Goal: Task Accomplishment & Management: Manage account settings

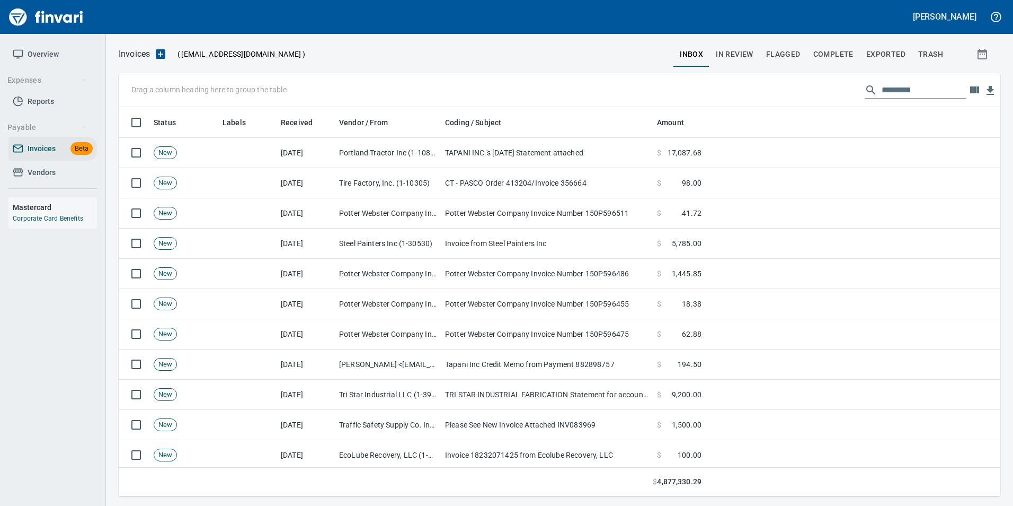
scroll to position [381, 866]
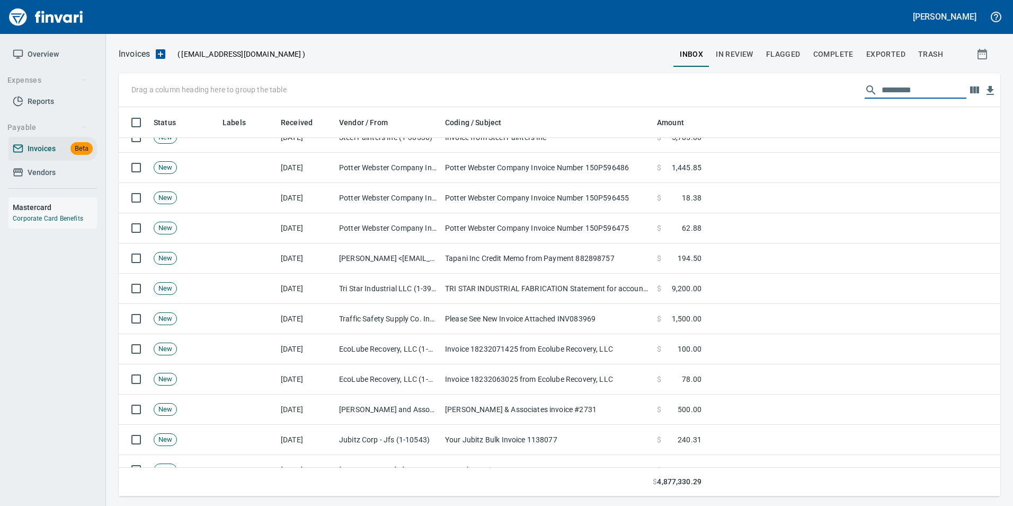
click at [934, 94] on input "text" at bounding box center [924, 90] width 85 height 17
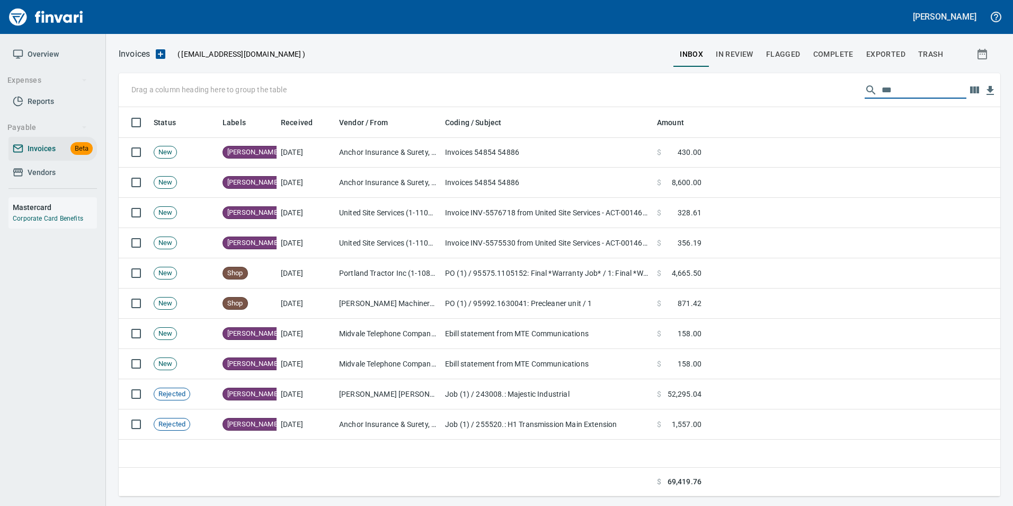
scroll to position [0, 0]
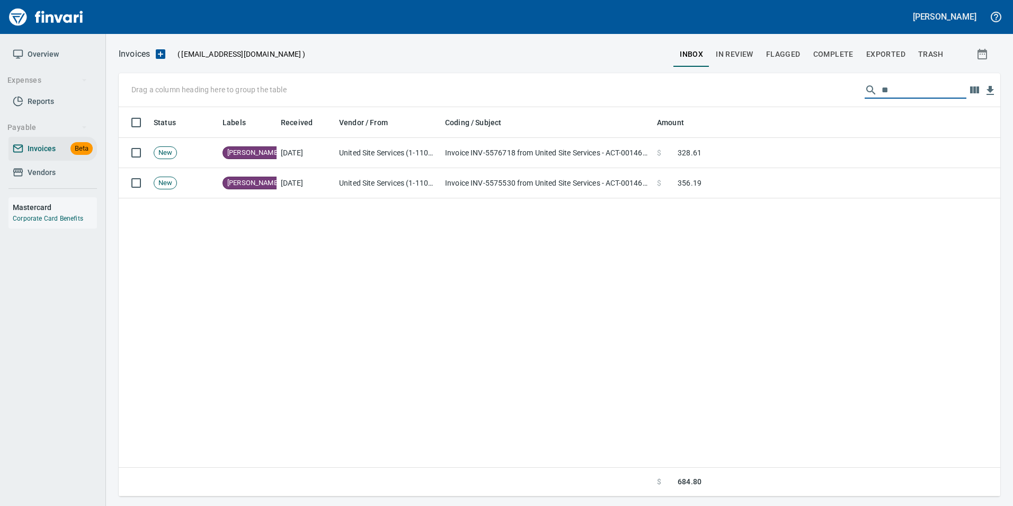
type input "*"
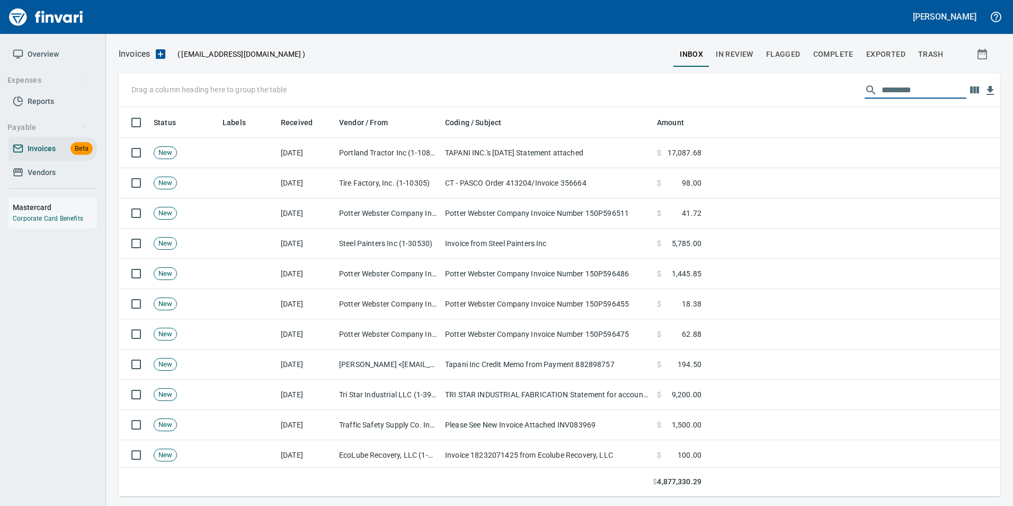
click at [741, 51] on span "In Review" at bounding box center [735, 54] width 38 height 13
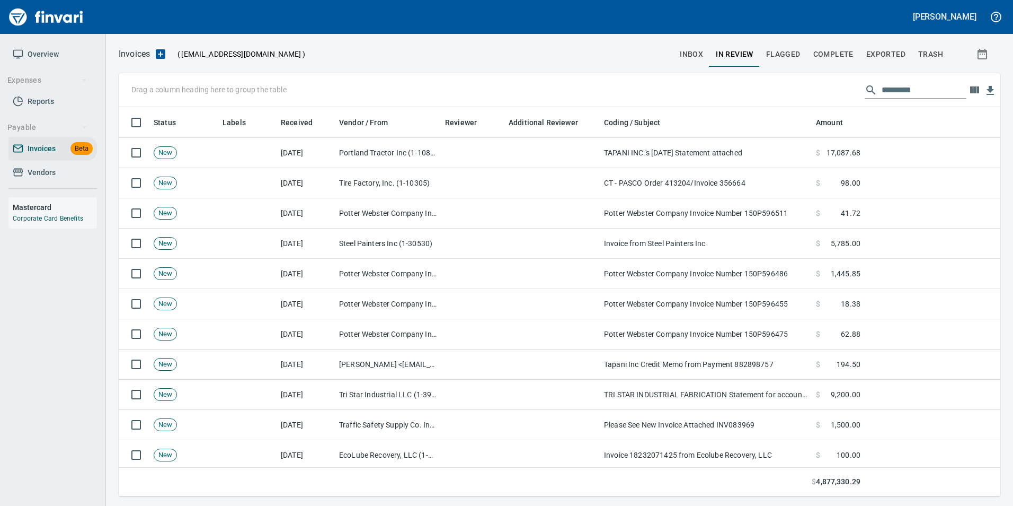
scroll to position [381, 866]
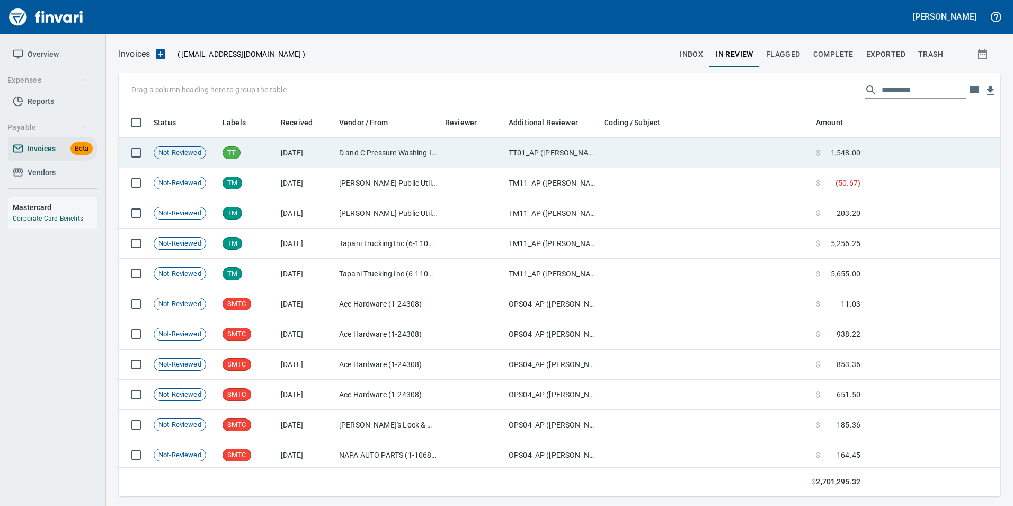
click at [921, 148] on td at bounding box center [933, 153] width 136 height 30
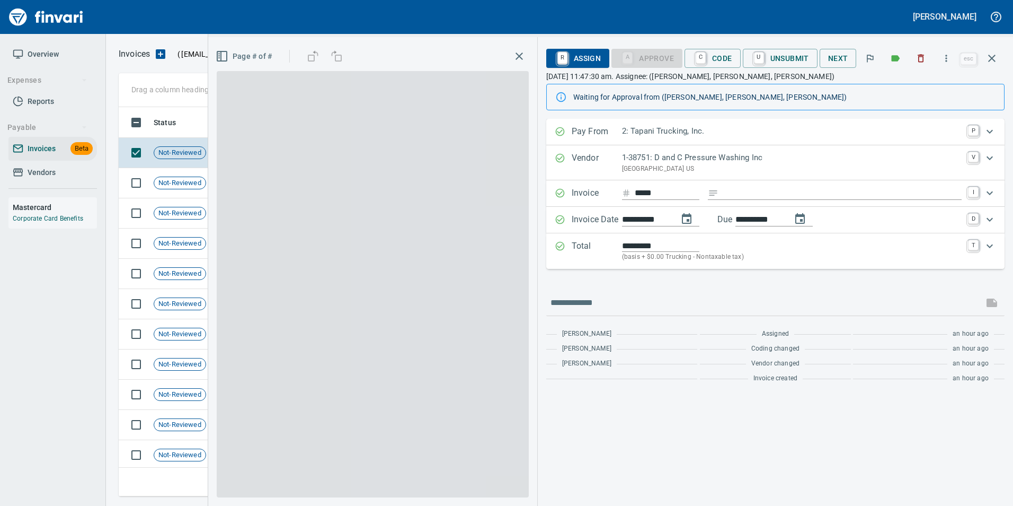
scroll to position [381, 865]
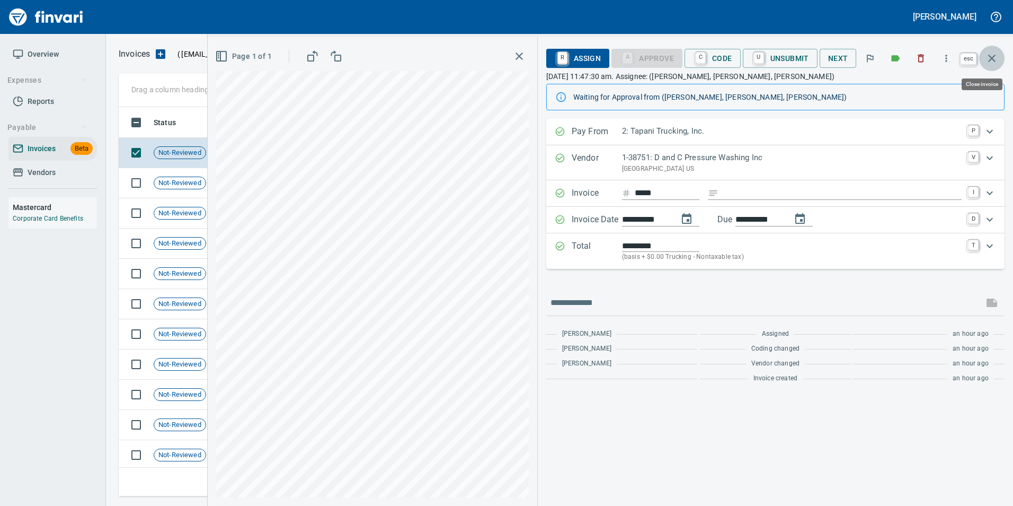
click at [987, 51] on button "button" at bounding box center [991, 58] width 25 height 25
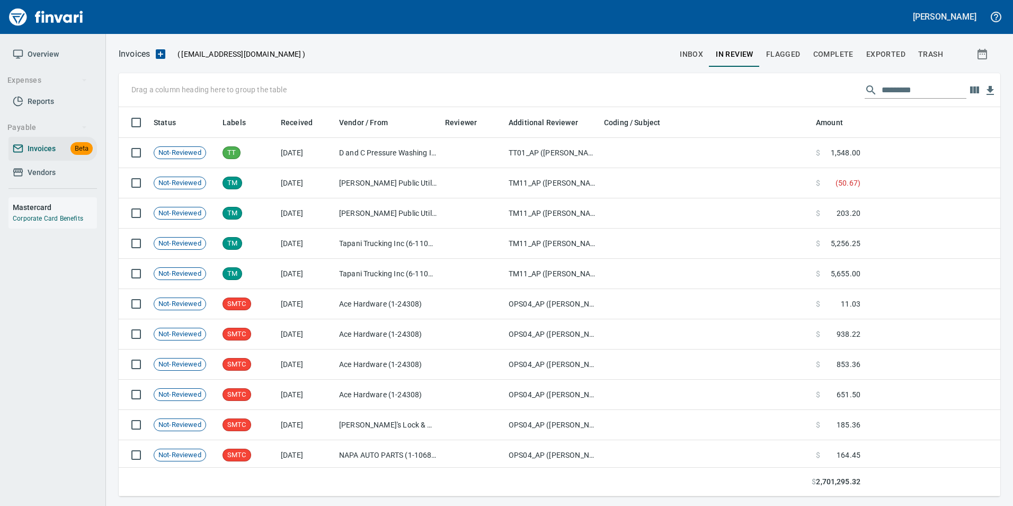
scroll to position [381, 865]
click at [940, 85] on input "text" at bounding box center [924, 90] width 85 height 17
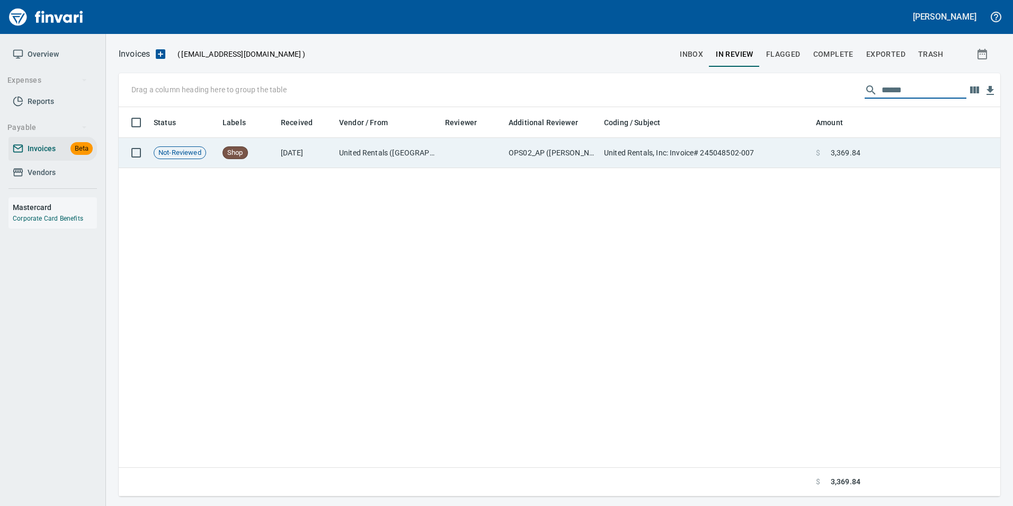
click at [903, 138] on td at bounding box center [933, 153] width 136 height 30
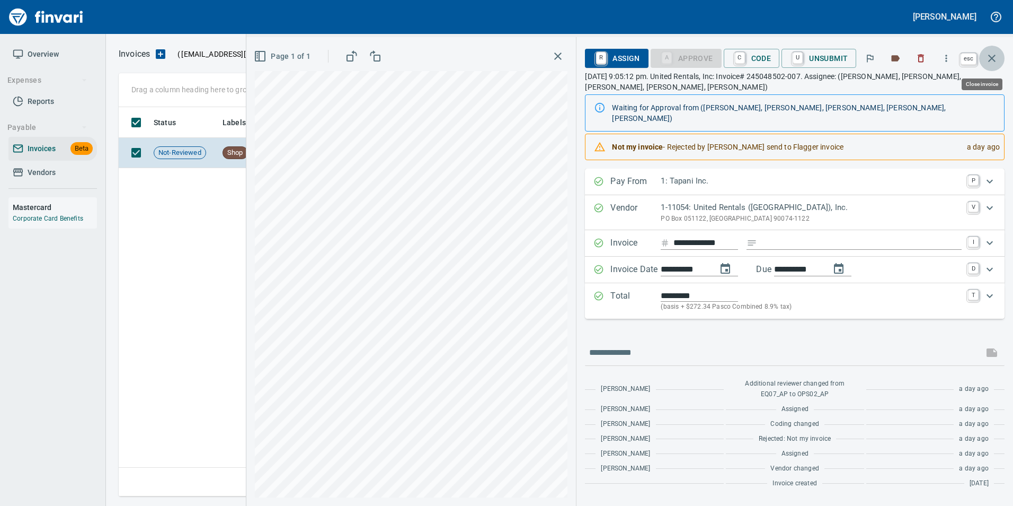
click at [992, 60] on icon "button" at bounding box center [992, 58] width 13 height 13
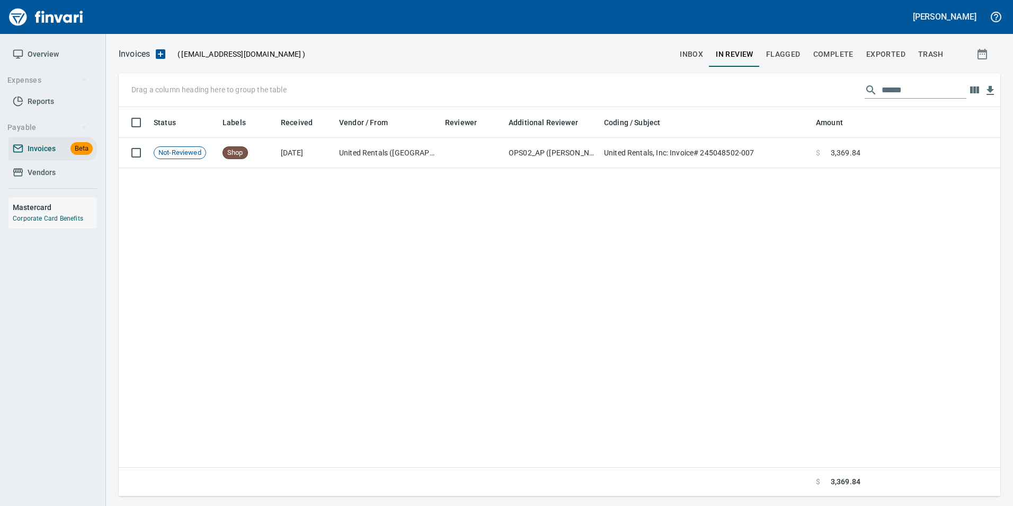
click at [919, 91] on input "******" at bounding box center [924, 90] width 85 height 17
type input "*"
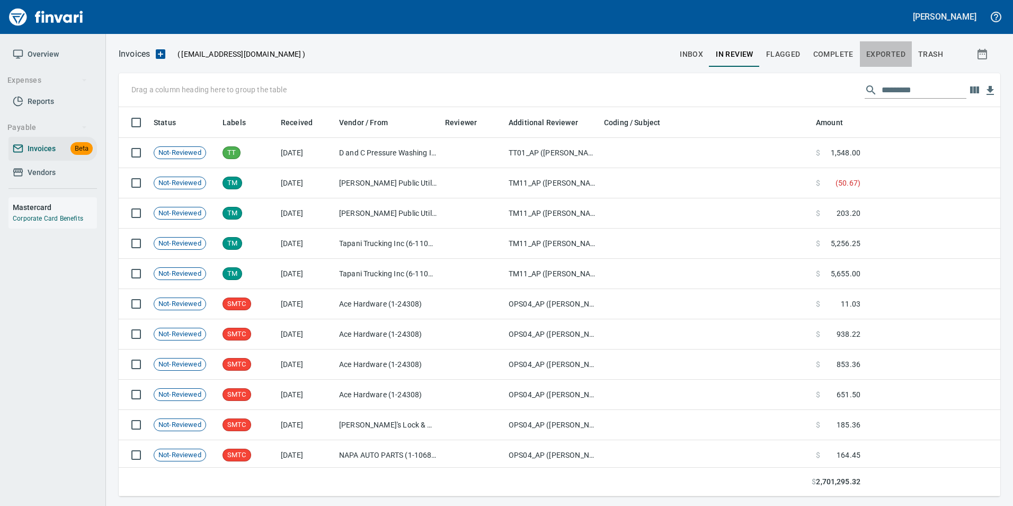
click at [899, 50] on span "Exported" at bounding box center [886, 54] width 39 height 13
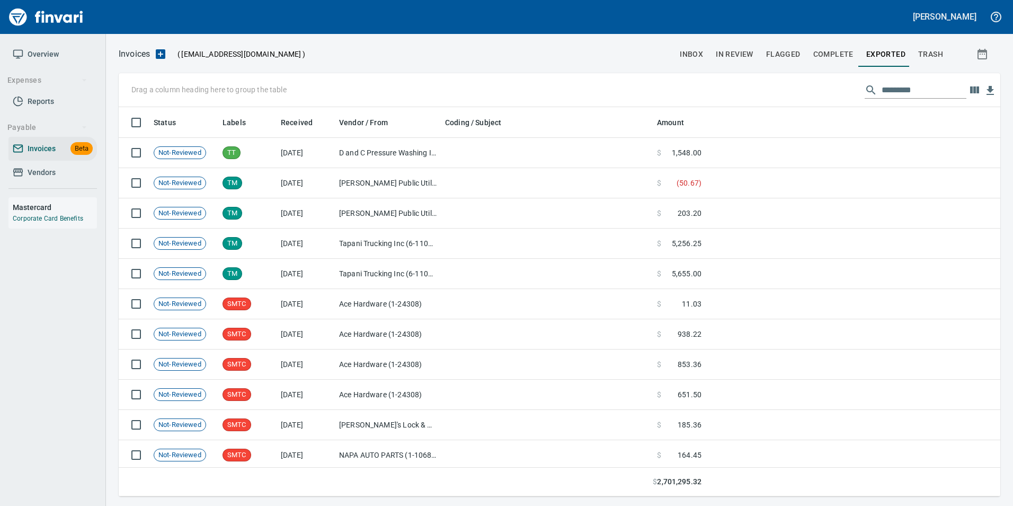
scroll to position [381, 866]
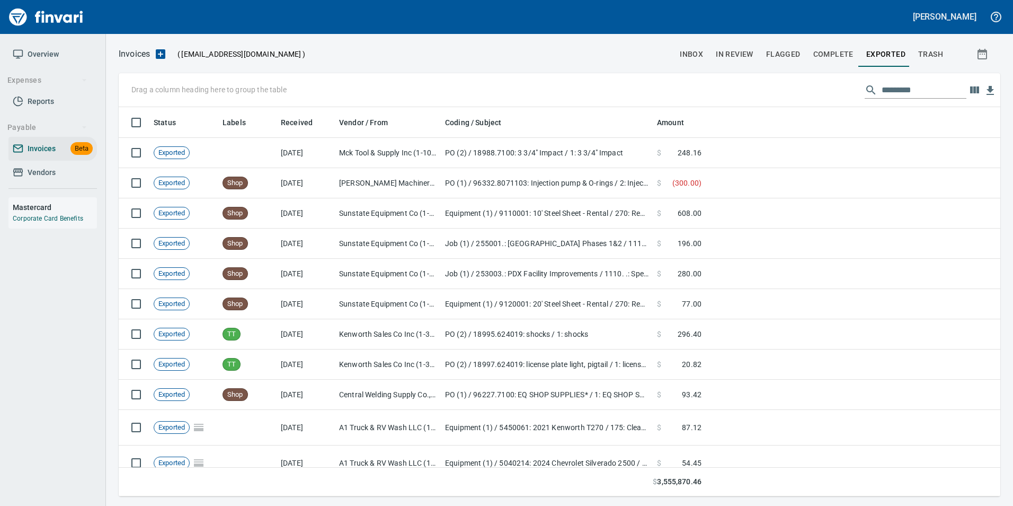
click at [889, 93] on input "text" at bounding box center [924, 90] width 85 height 17
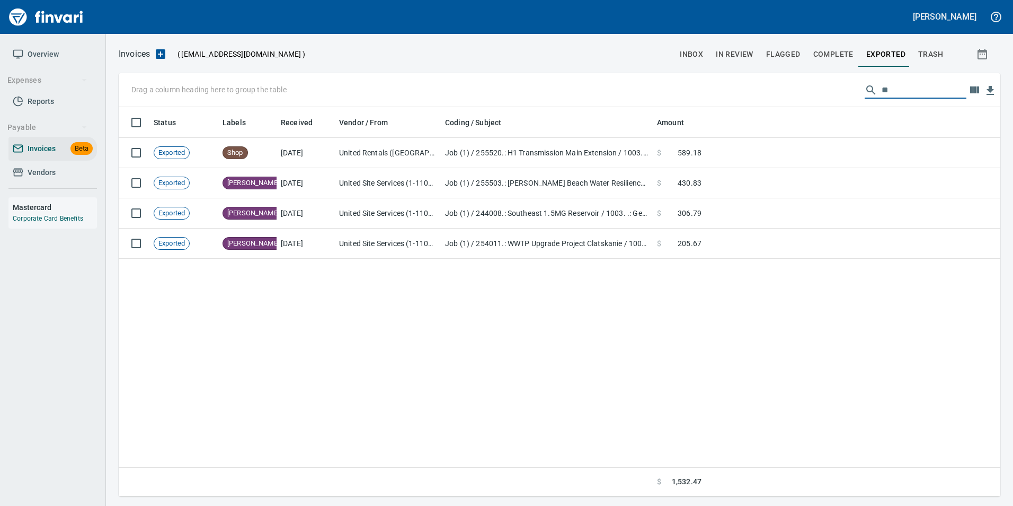
type input "*"
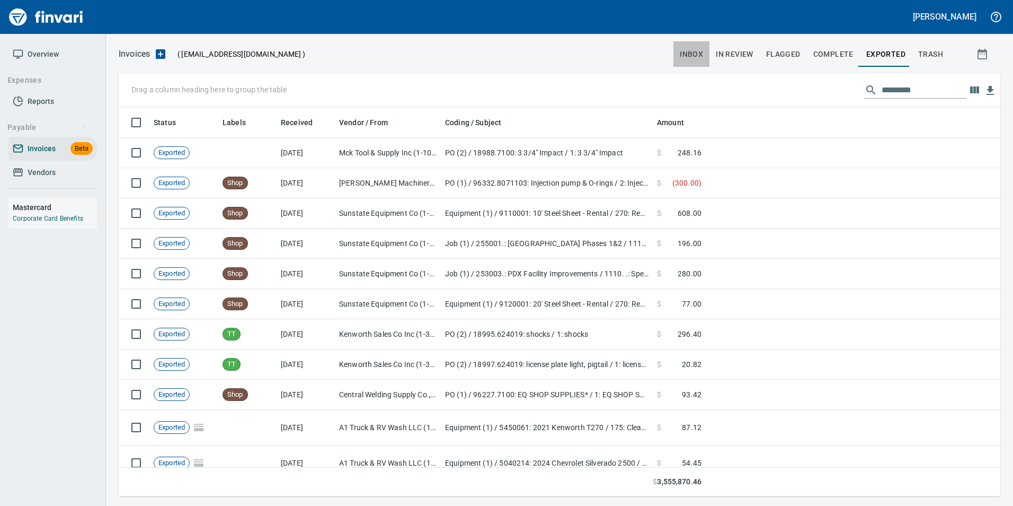
click at [701, 47] on button "inbox" at bounding box center [692, 53] width 36 height 25
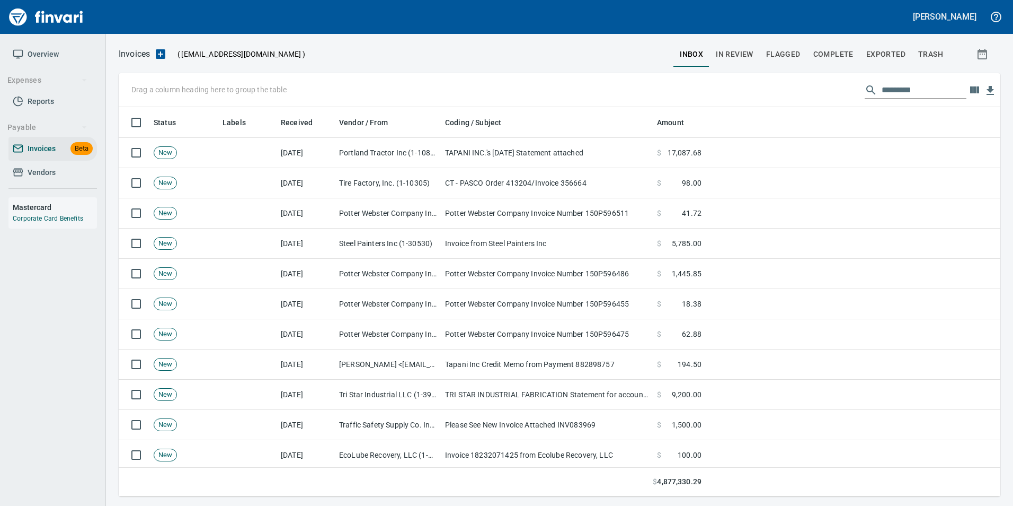
scroll to position [381, 866]
click at [908, 104] on div "Drag a column heading here to group the table" at bounding box center [560, 90] width 882 height 34
click at [906, 90] on input "text" at bounding box center [924, 90] width 85 height 17
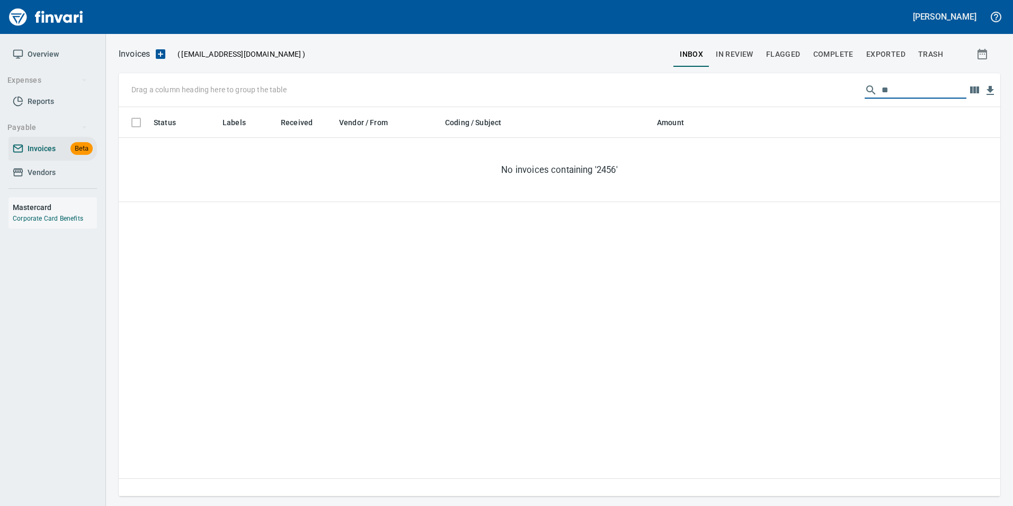
type input "*"
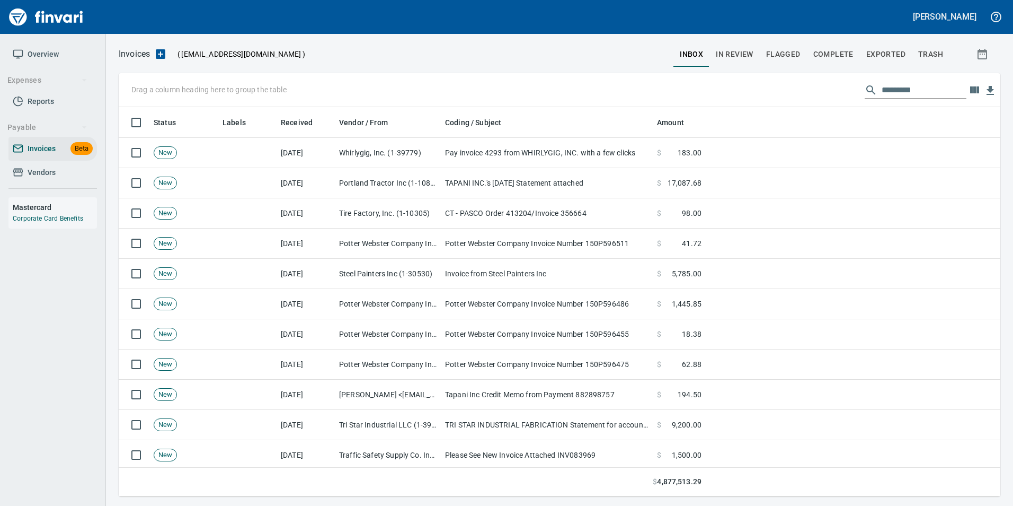
click at [745, 42] on button "In Review" at bounding box center [735, 53] width 50 height 25
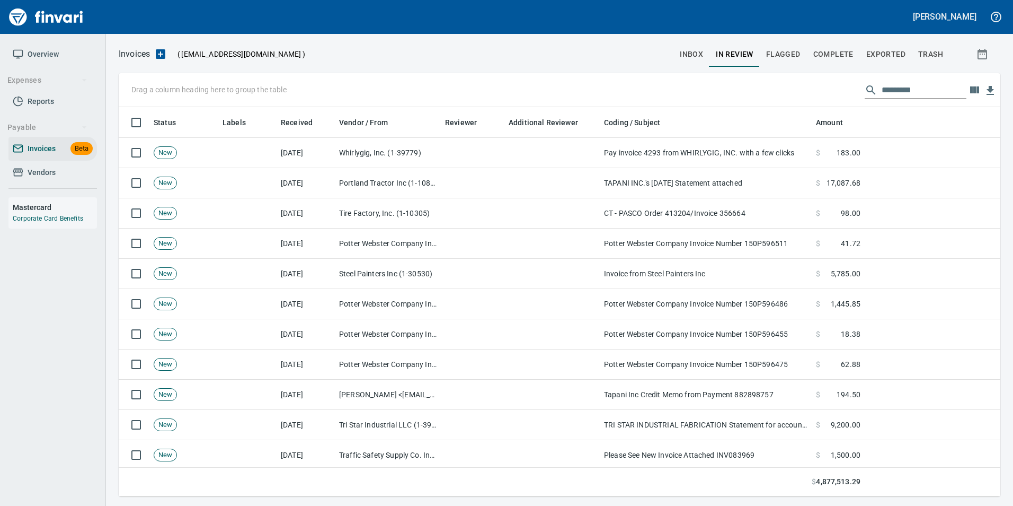
scroll to position [381, 866]
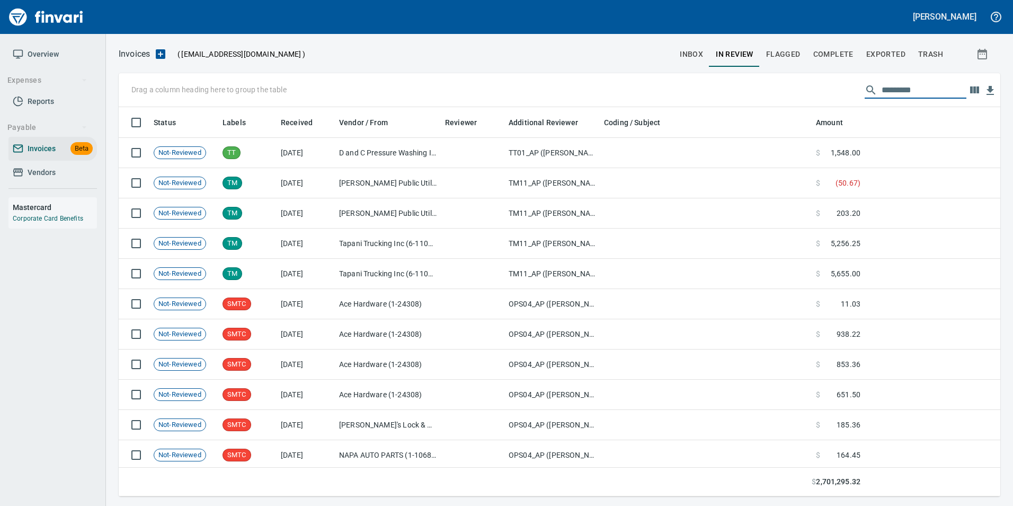
click at [930, 95] on input "text" at bounding box center [924, 90] width 85 height 17
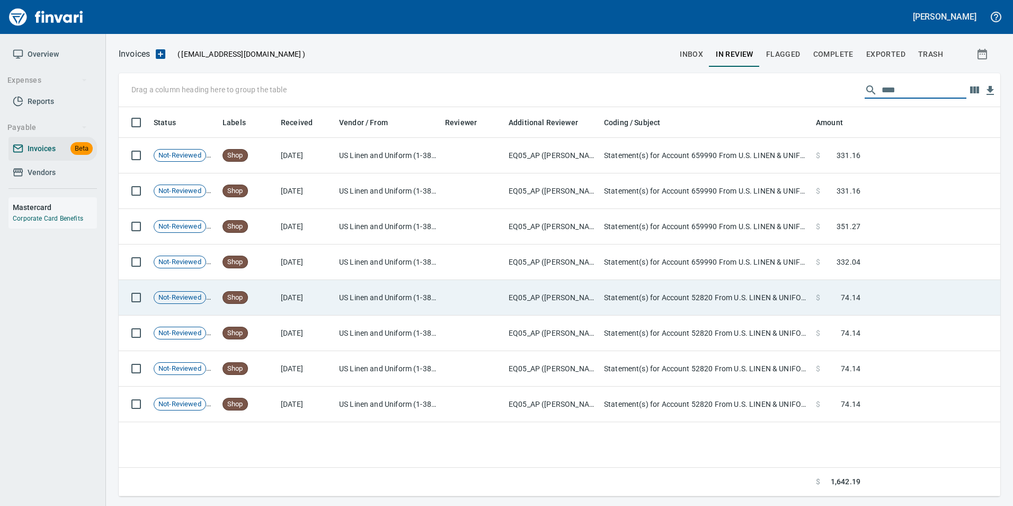
click at [715, 289] on td "Statement(s) for Account 52820 From U.S. LINEN & UNIFORM" at bounding box center [706, 298] width 212 height 36
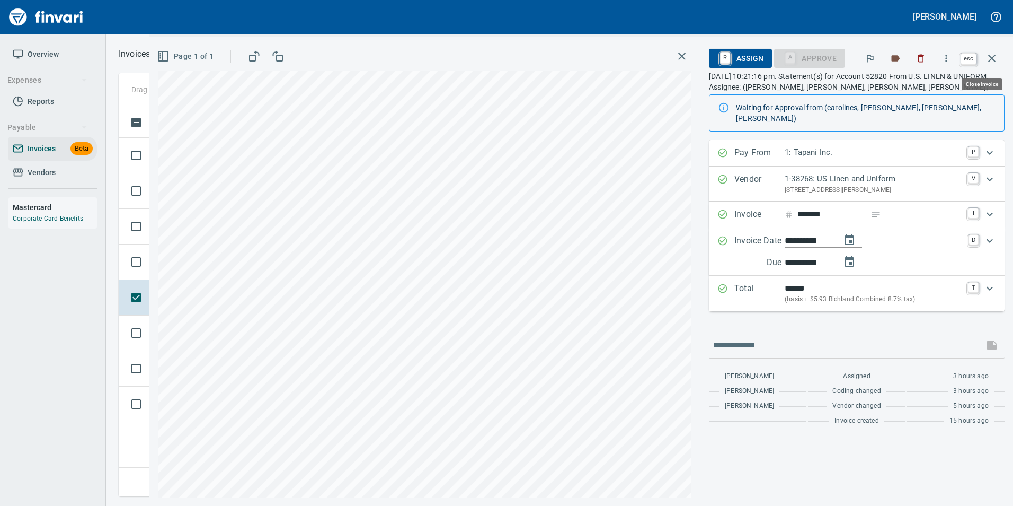
drag, startPoint x: 998, startPoint y: 65, endPoint x: 918, endPoint y: 179, distance: 138.9
click at [998, 64] on button "button" at bounding box center [991, 58] width 25 height 25
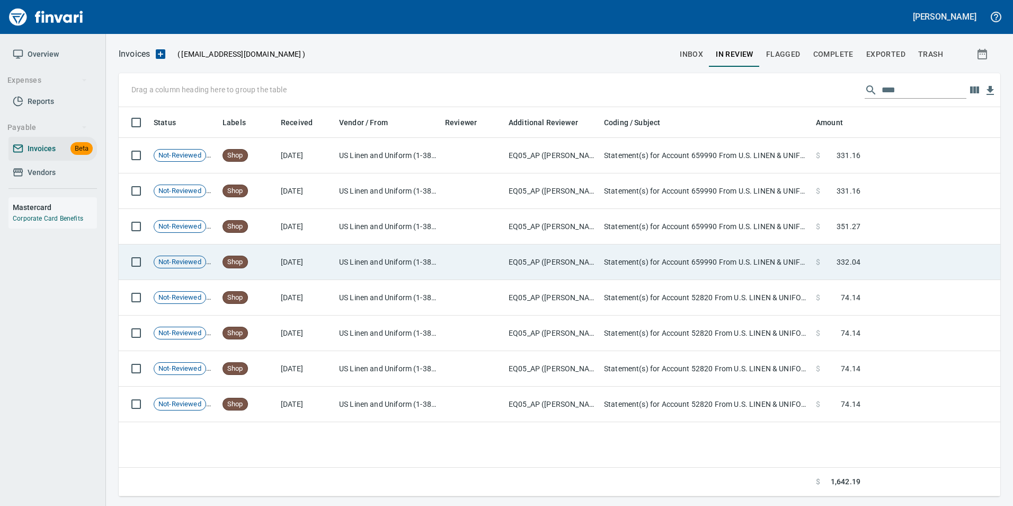
scroll to position [381, 873]
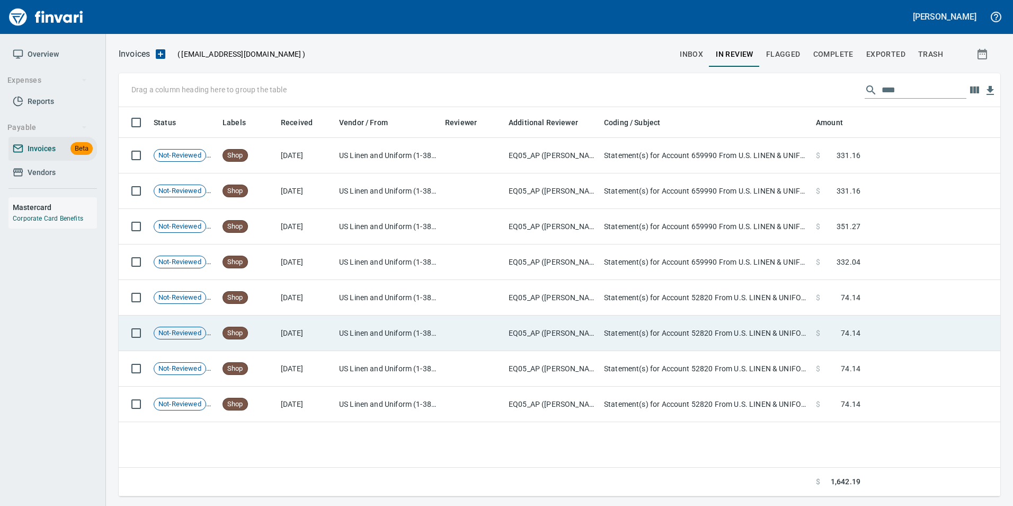
click at [678, 332] on td "Statement(s) for Account 52820 From U.S. LINEN & UNIFORM" at bounding box center [706, 333] width 212 height 36
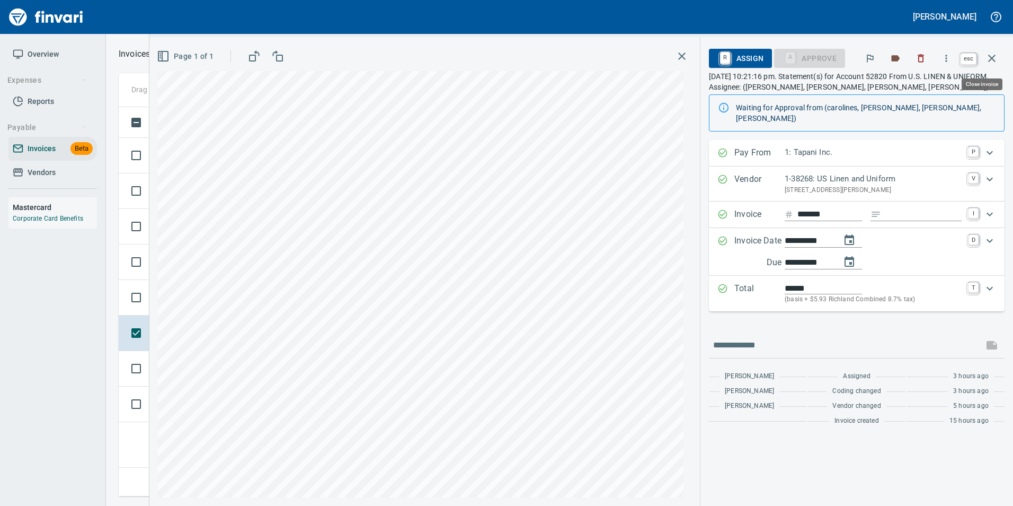
scroll to position [381, 873]
click at [997, 54] on icon "button" at bounding box center [992, 58] width 13 height 13
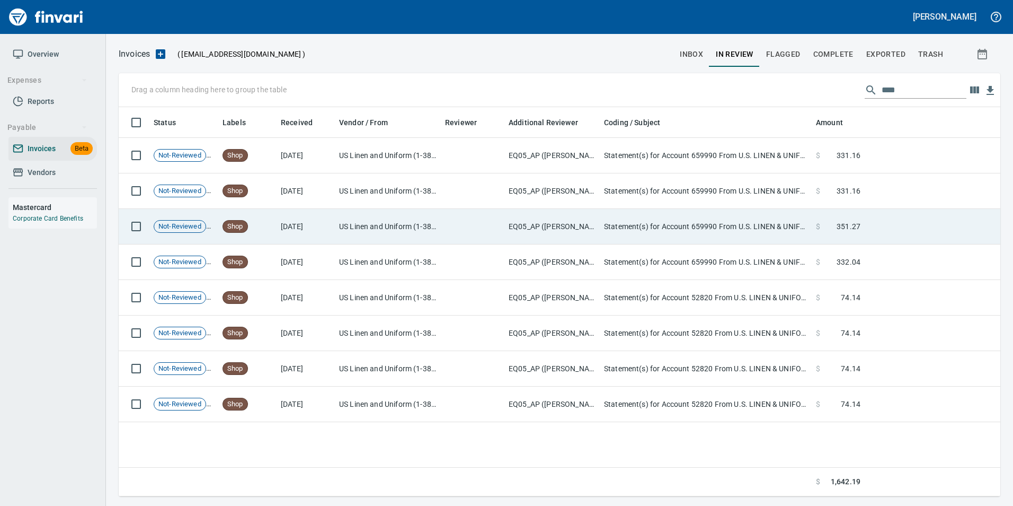
scroll to position [381, 873]
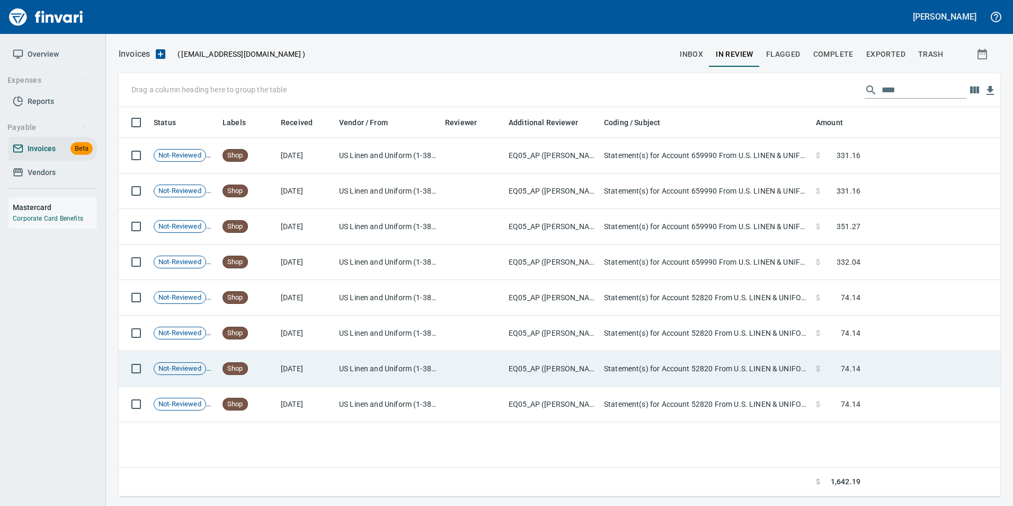
click at [751, 364] on td "Statement(s) for Account 52820 From U.S. LINEN & UNIFORM" at bounding box center [706, 369] width 212 height 36
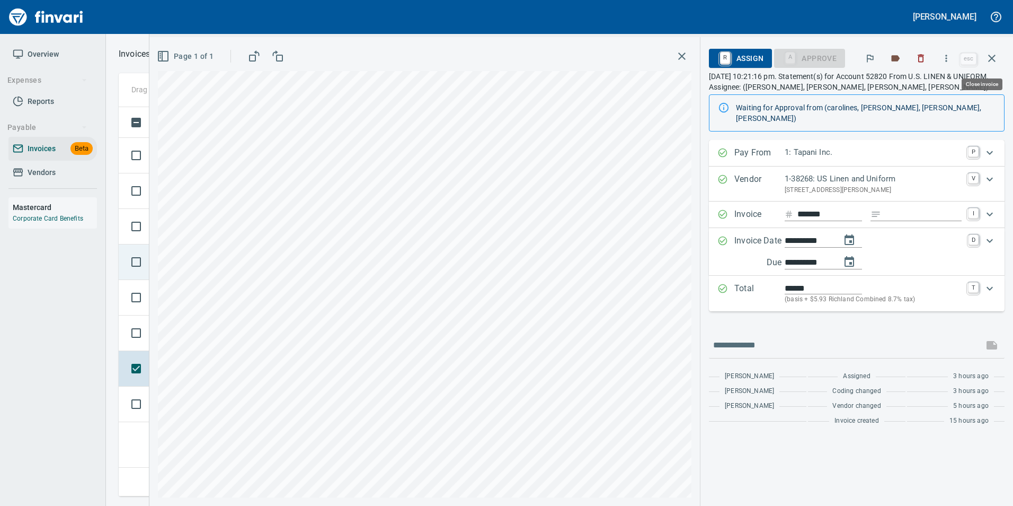
click at [998, 56] on button "button" at bounding box center [991, 58] width 25 height 25
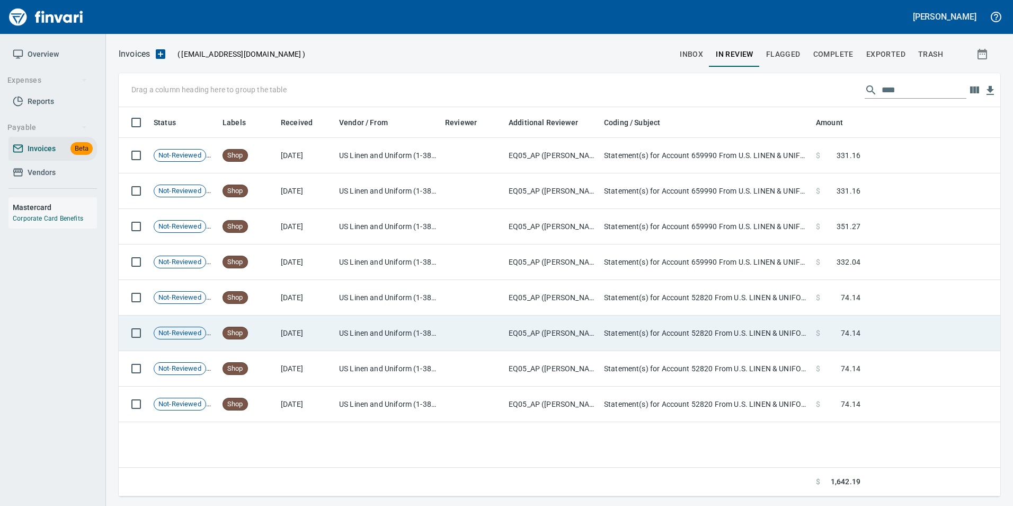
scroll to position [381, 873]
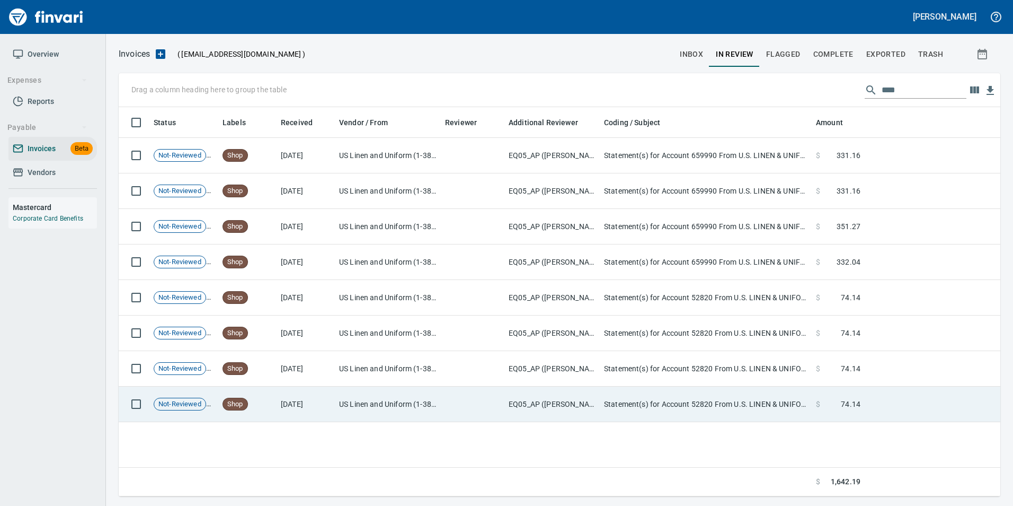
drag, startPoint x: 565, startPoint y: 403, endPoint x: 560, endPoint y: 397, distance: 7.9
click at [563, 402] on td "EQ05_AP ([PERSON_NAME], [PERSON_NAME], [PERSON_NAME])" at bounding box center [552, 404] width 95 height 36
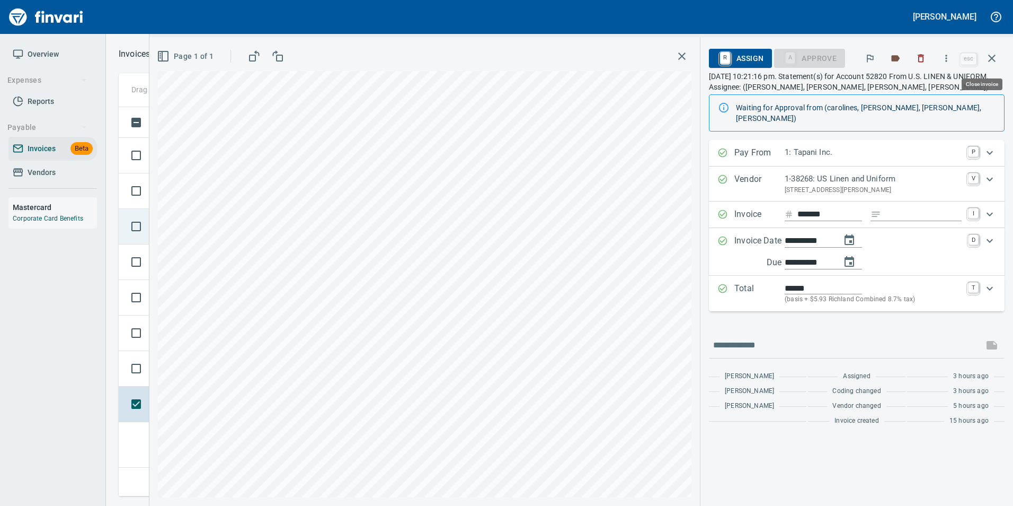
click at [997, 60] on icon "button" at bounding box center [992, 58] width 13 height 13
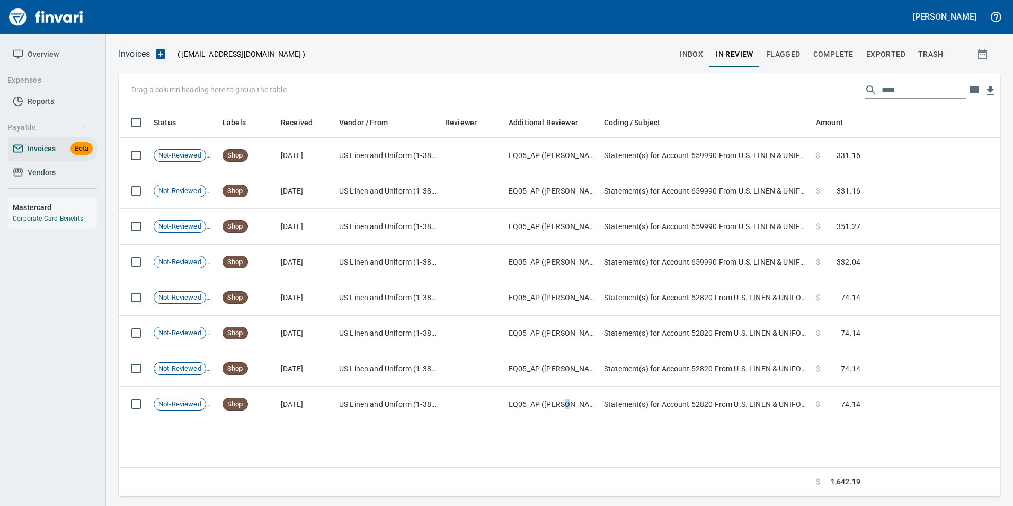
scroll to position [381, 873]
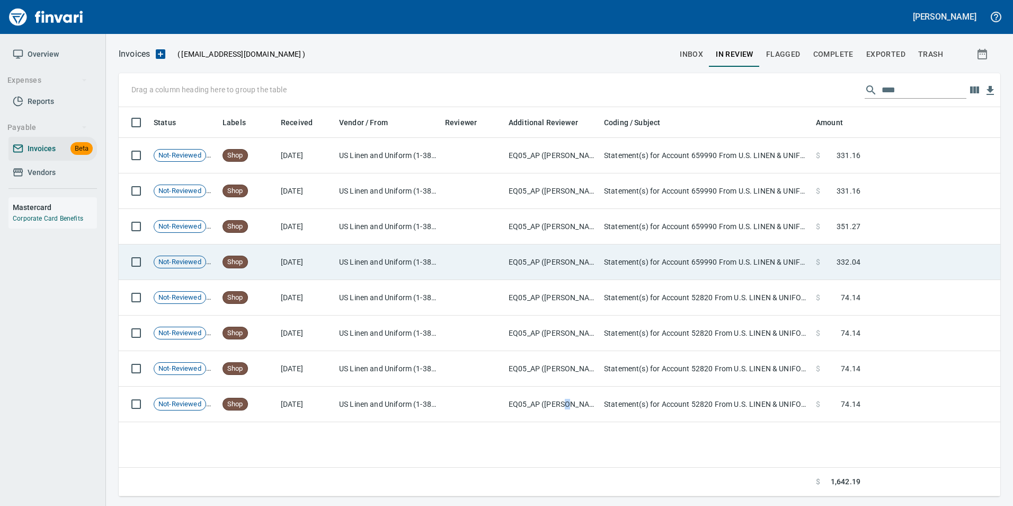
click at [866, 262] on td at bounding box center [933, 262] width 136 height 36
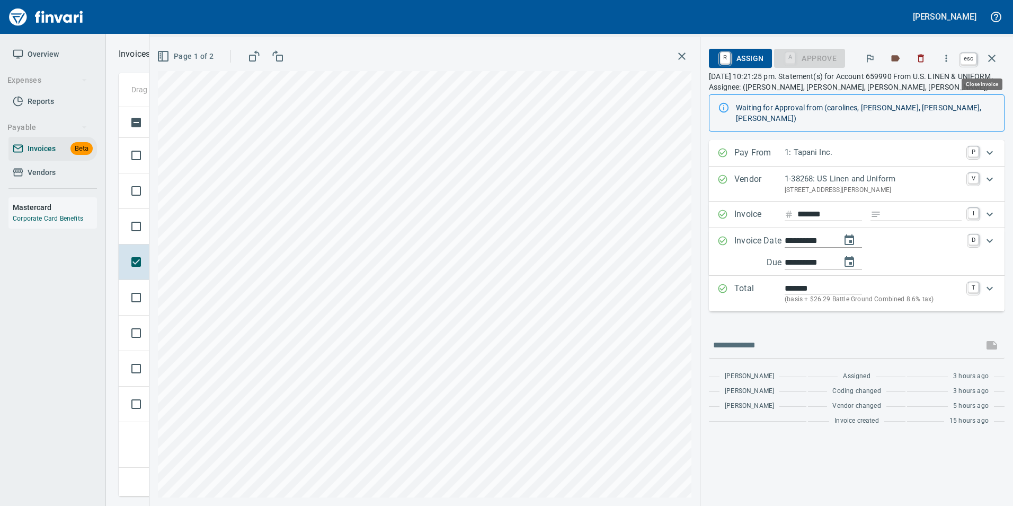
scroll to position [381, 873]
click at [994, 59] on icon "button" at bounding box center [992, 58] width 13 height 13
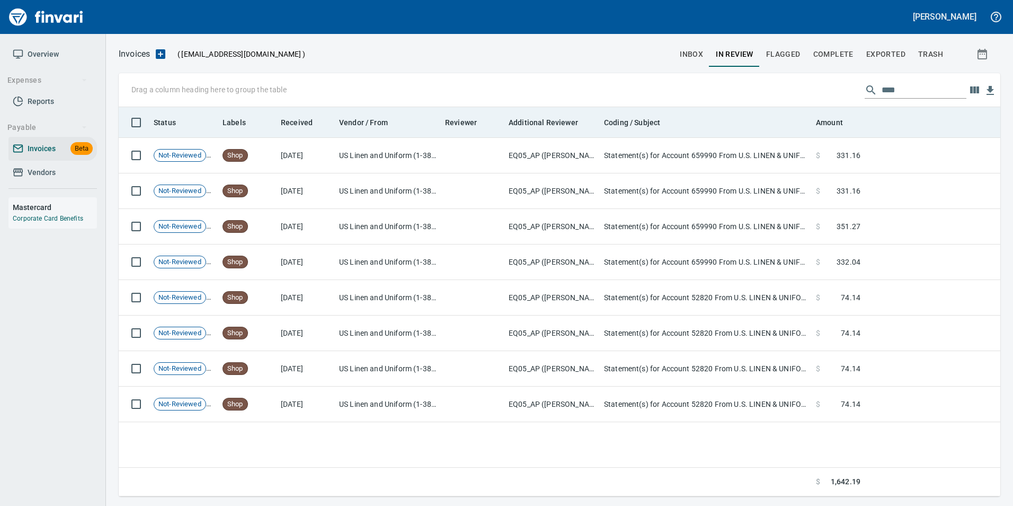
scroll to position [381, 873]
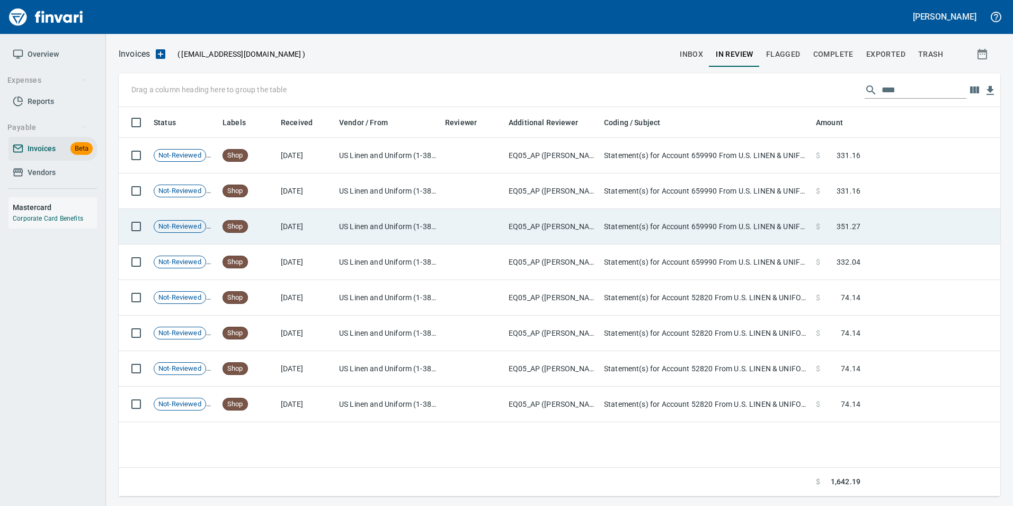
click at [888, 211] on td at bounding box center [933, 227] width 136 height 36
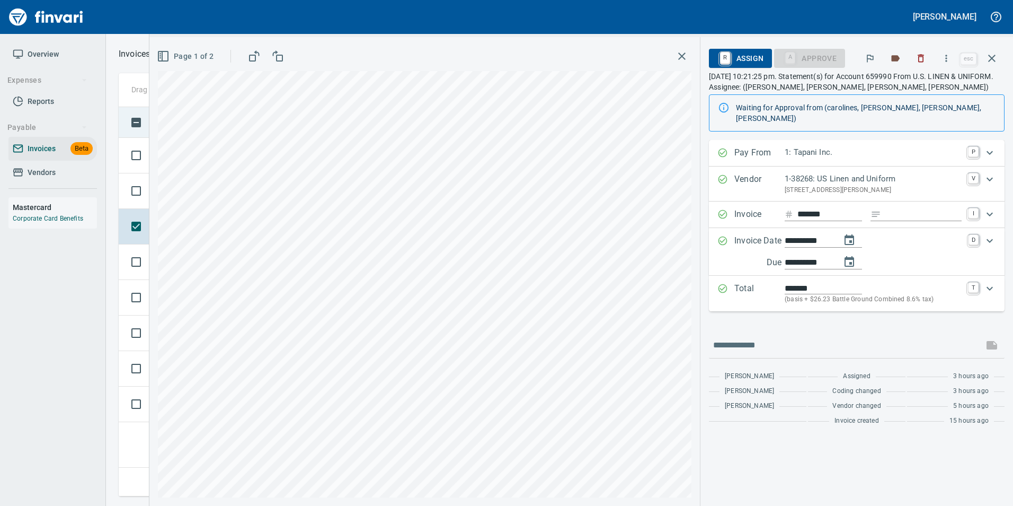
click at [991, 58] on icon "button" at bounding box center [991, 58] width 7 height 7
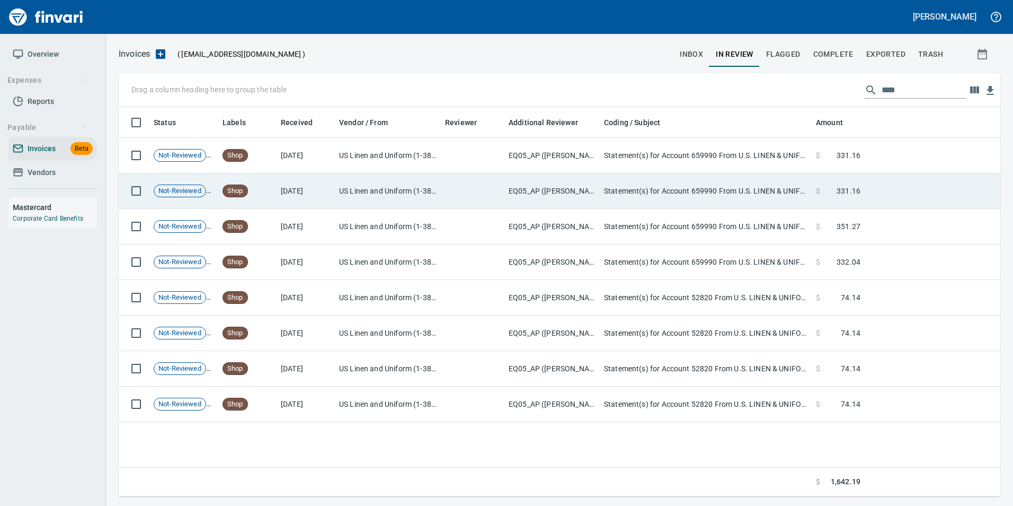
click at [872, 184] on td at bounding box center [933, 191] width 136 height 36
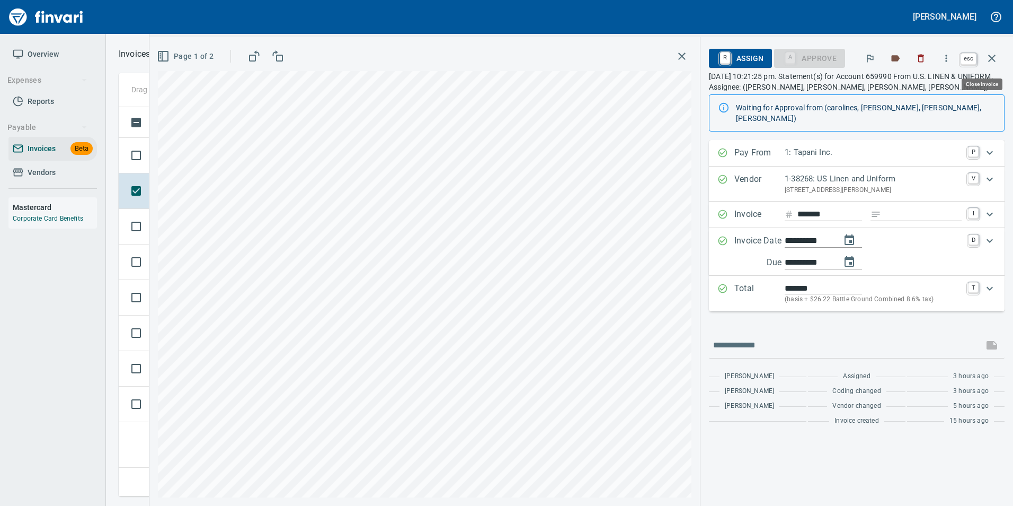
click at [992, 52] on icon "button" at bounding box center [992, 58] width 13 height 13
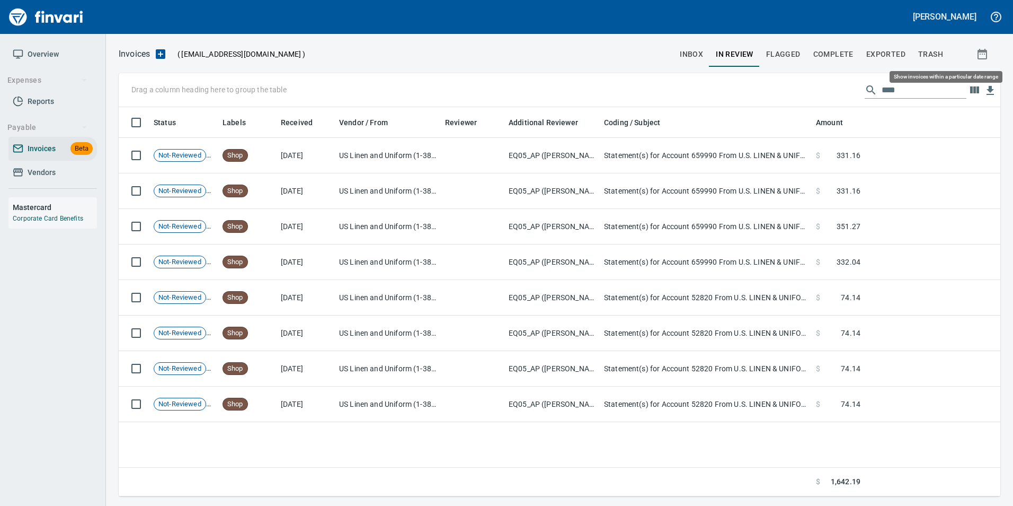
scroll to position [381, 874]
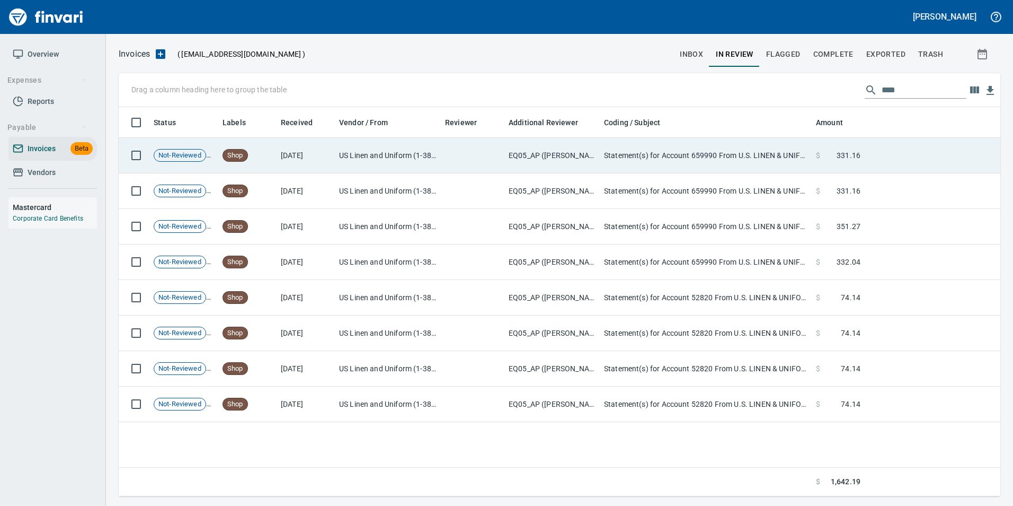
click at [899, 145] on td at bounding box center [933, 156] width 136 height 36
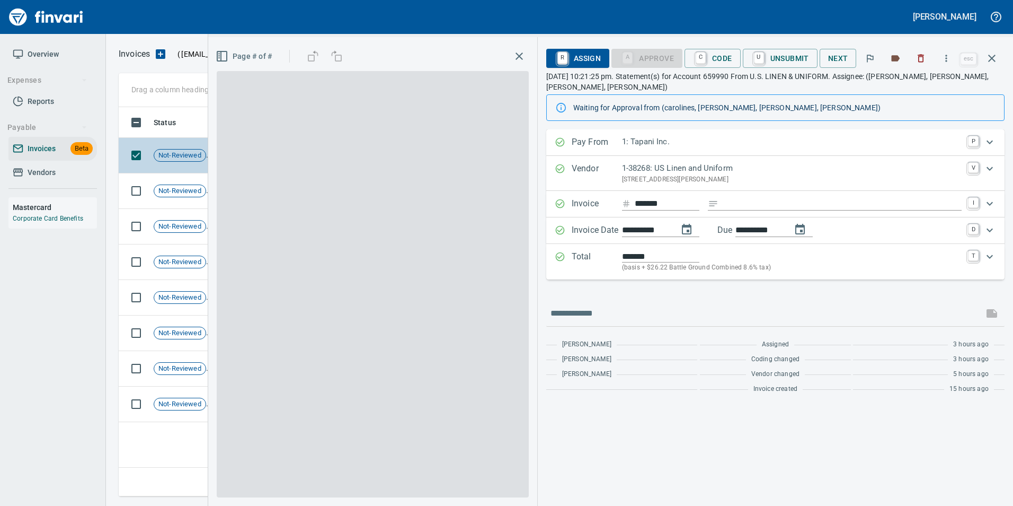
scroll to position [381, 873]
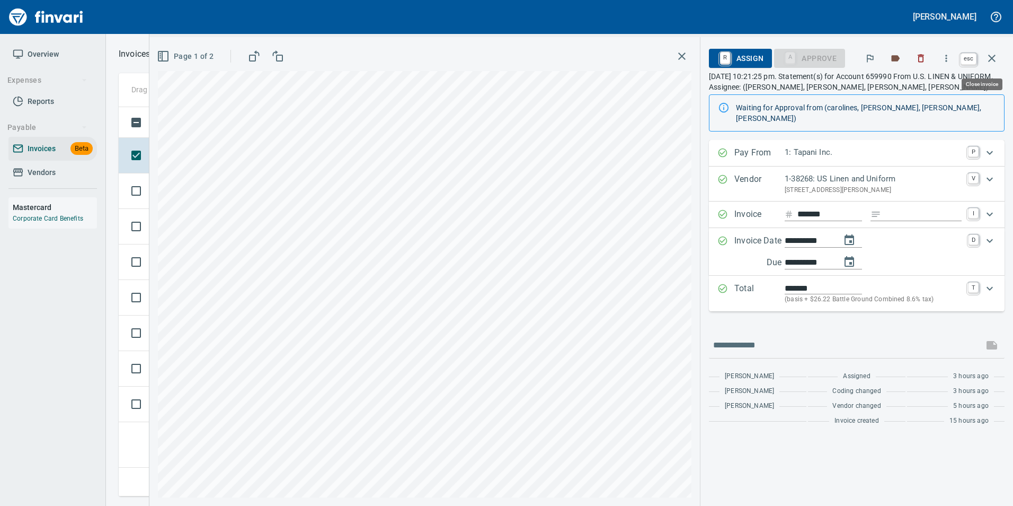
click at [999, 54] on button "button" at bounding box center [991, 58] width 25 height 25
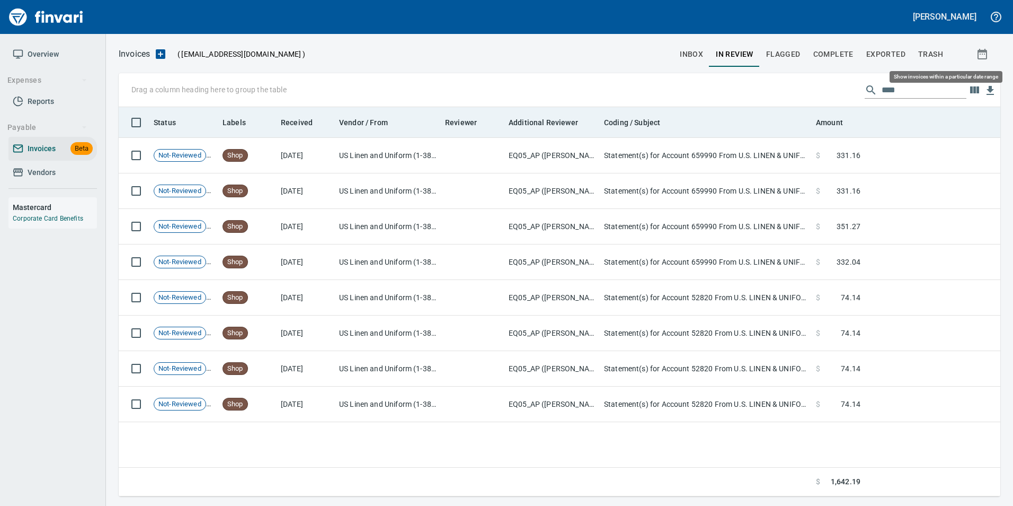
scroll to position [381, 874]
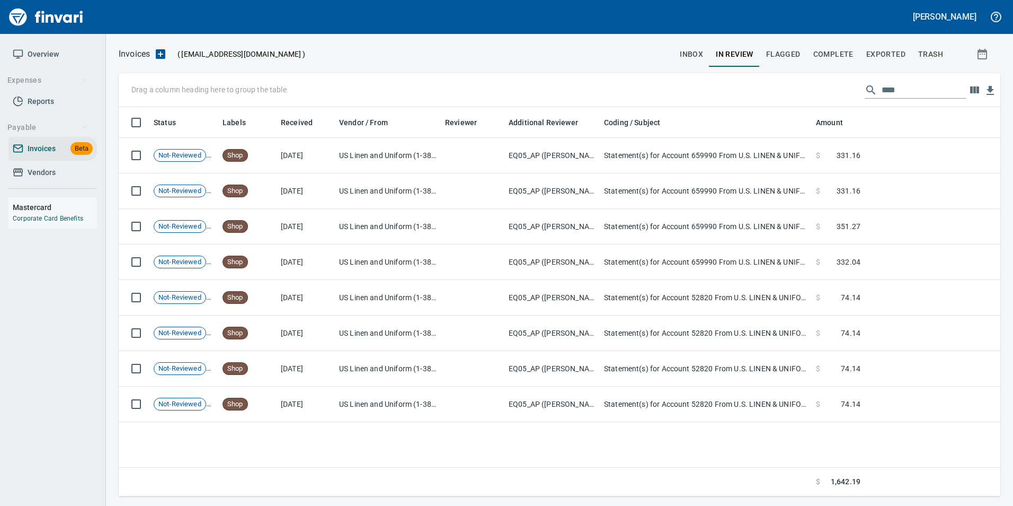
click at [898, 88] on input "****" at bounding box center [924, 90] width 85 height 17
type input "*"
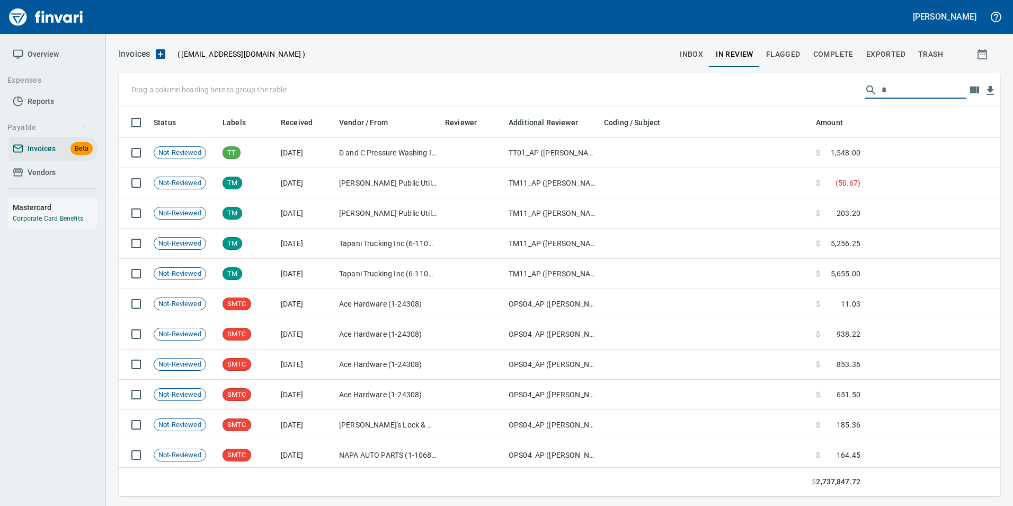
scroll to position [381, 866]
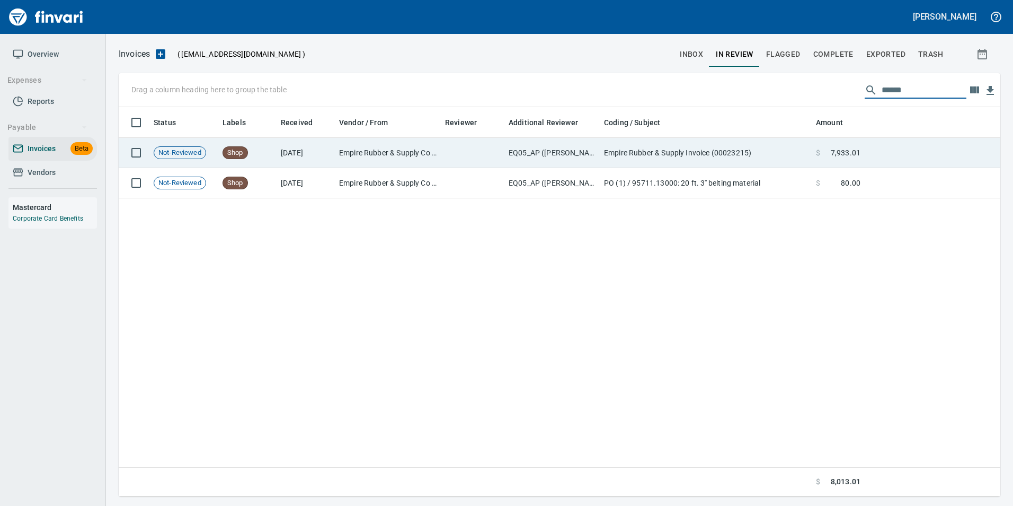
type input "******"
click at [684, 151] on td "Empire Rubber & Supply Invoice (00023215)" at bounding box center [706, 153] width 212 height 30
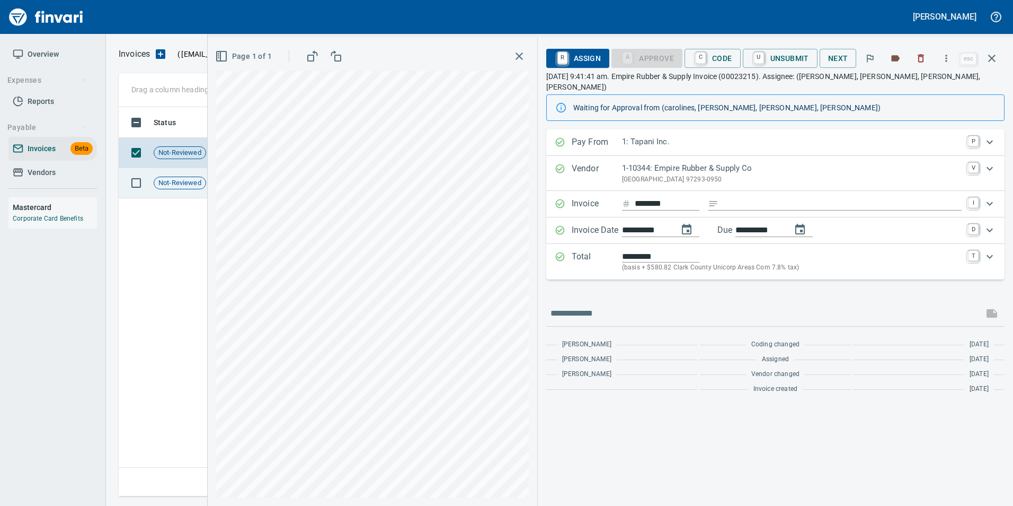
click at [992, 54] on icon "button" at bounding box center [992, 58] width 13 height 13
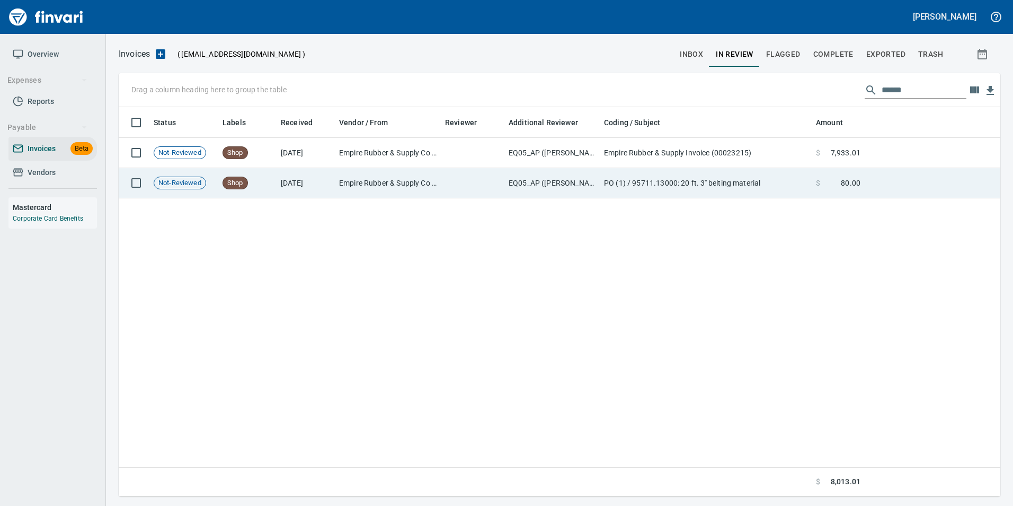
scroll to position [381, 873]
click at [791, 190] on td "PO (1) / 95711.13000: 20 ft. 3'' belting material" at bounding box center [706, 183] width 212 height 30
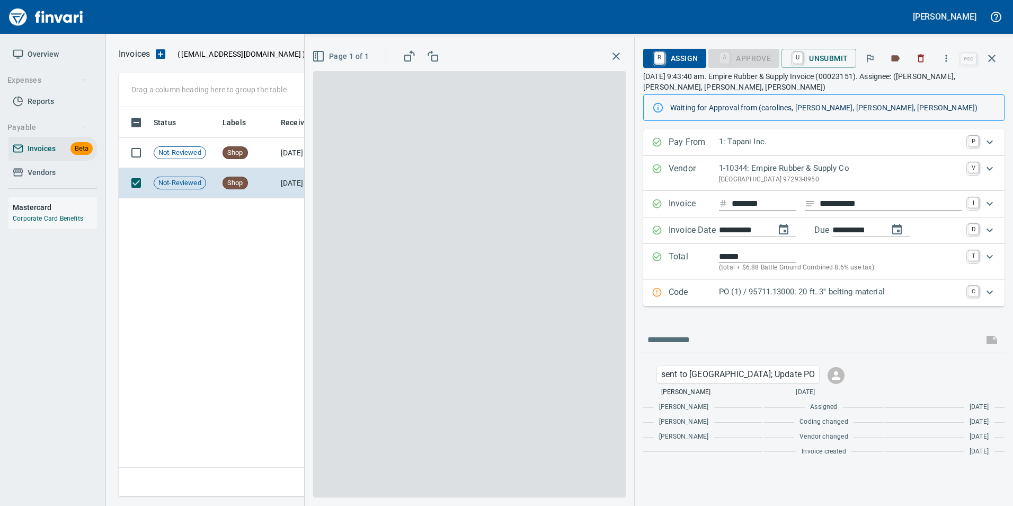
click at [986, 60] on icon "button" at bounding box center [992, 58] width 13 height 13
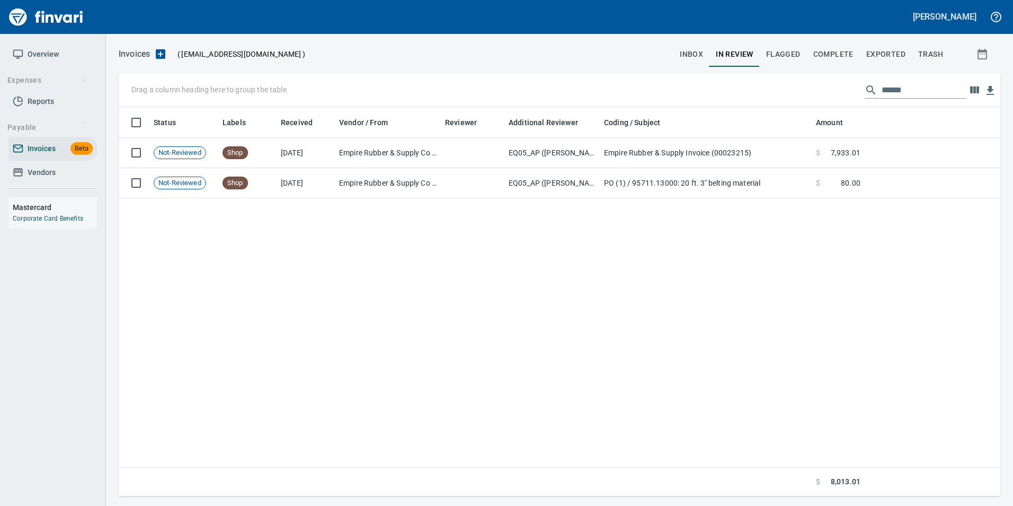
scroll to position [381, 873]
click at [891, 85] on input "******" at bounding box center [924, 90] width 85 height 17
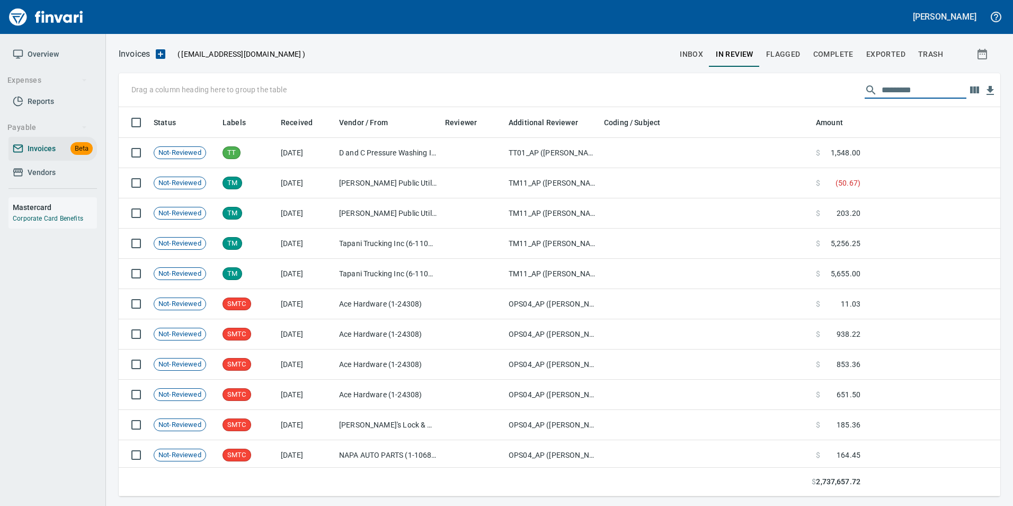
scroll to position [381, 866]
click at [691, 50] on span "inbox" at bounding box center [691, 54] width 23 height 13
